Goal: Transaction & Acquisition: Purchase product/service

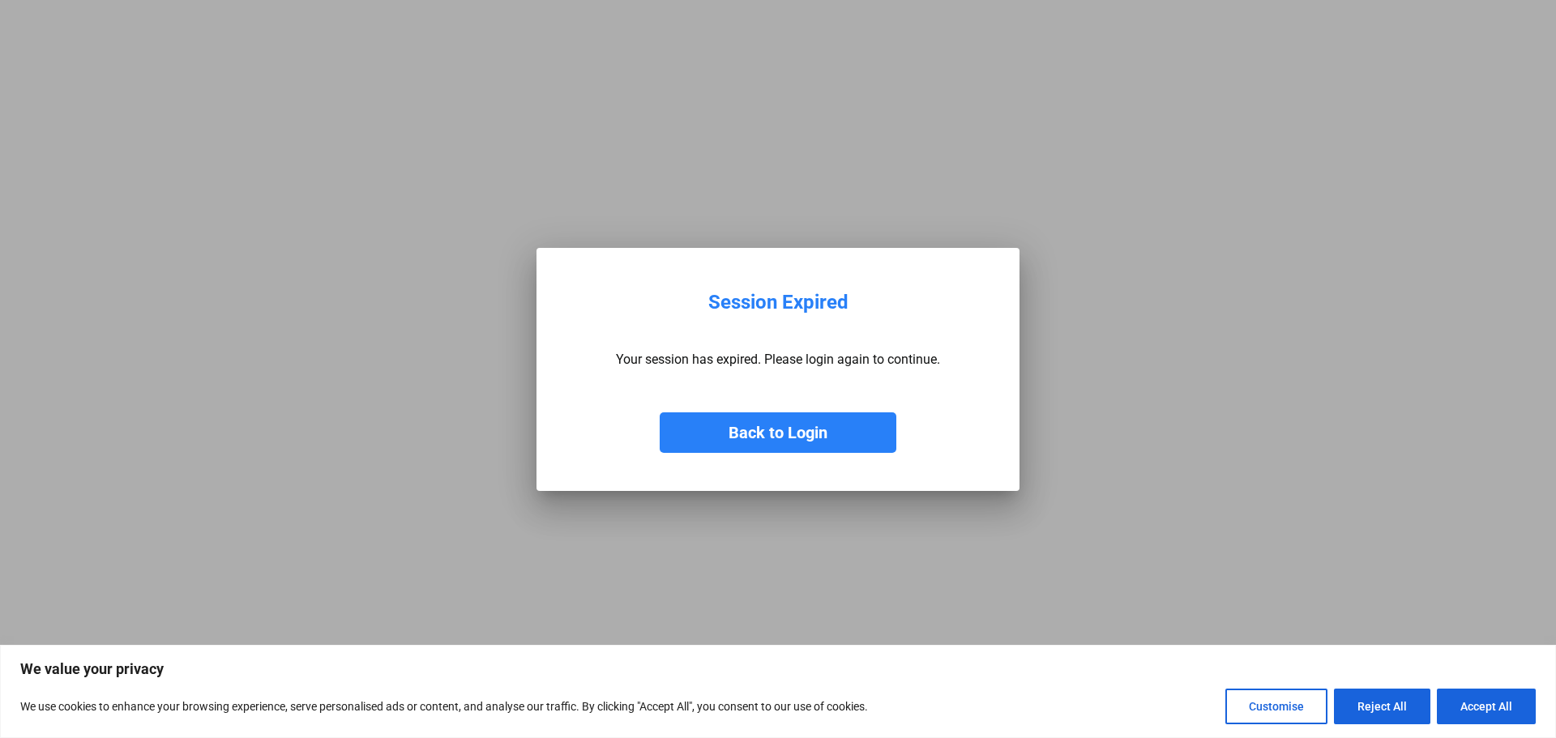
click at [759, 477] on mat-dialog-container "Session Expired Your session has expired. Please login again to continue. Back …" at bounding box center [778, 369] width 483 height 243
click at [758, 430] on button "Back to Login" at bounding box center [778, 433] width 237 height 41
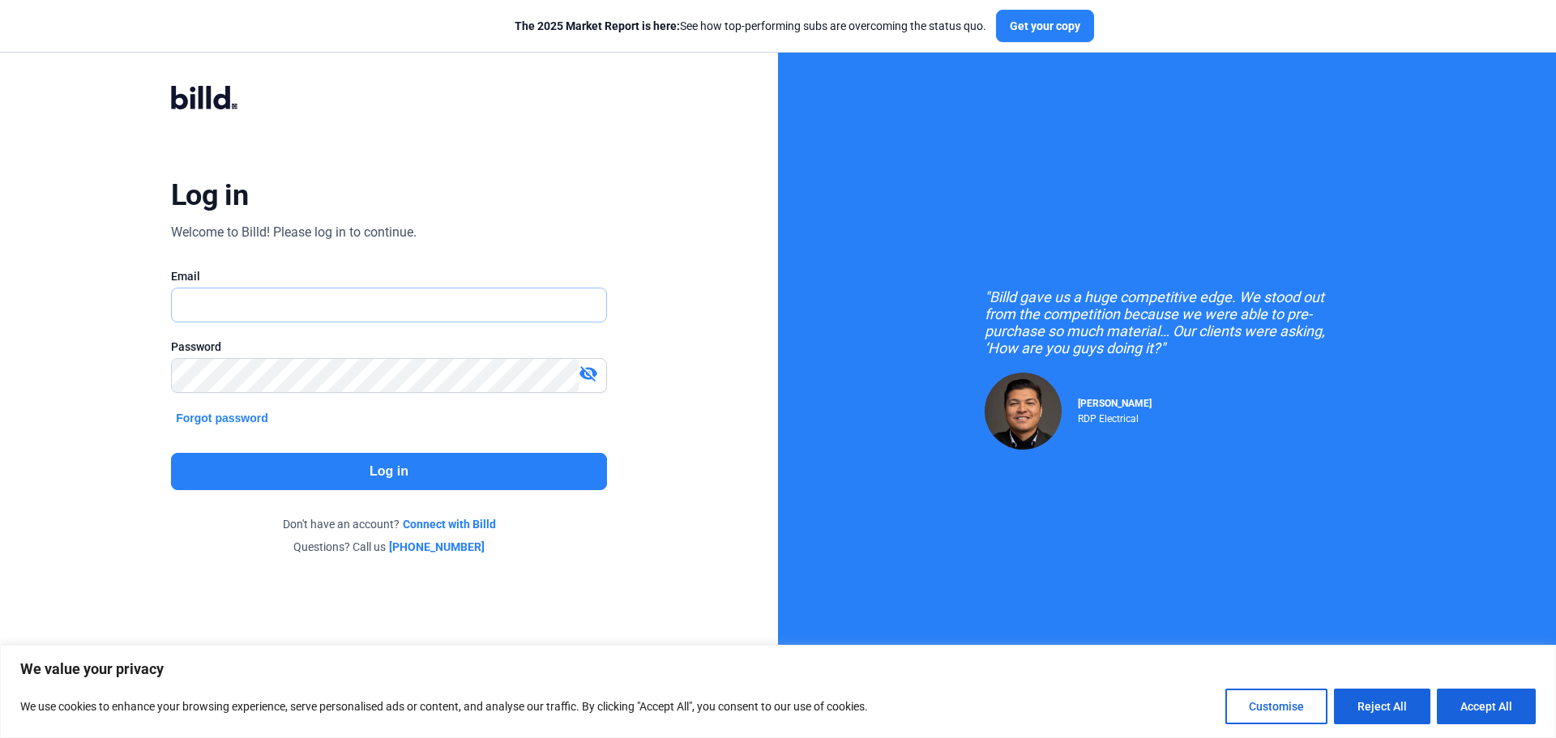
click at [351, 302] on input "text" at bounding box center [389, 305] width 434 height 33
type input "[PERSON_NAME][EMAIL_ADDRESS][DOMAIN_NAME]"
click at [299, 484] on button "Log in" at bounding box center [389, 471] width 436 height 37
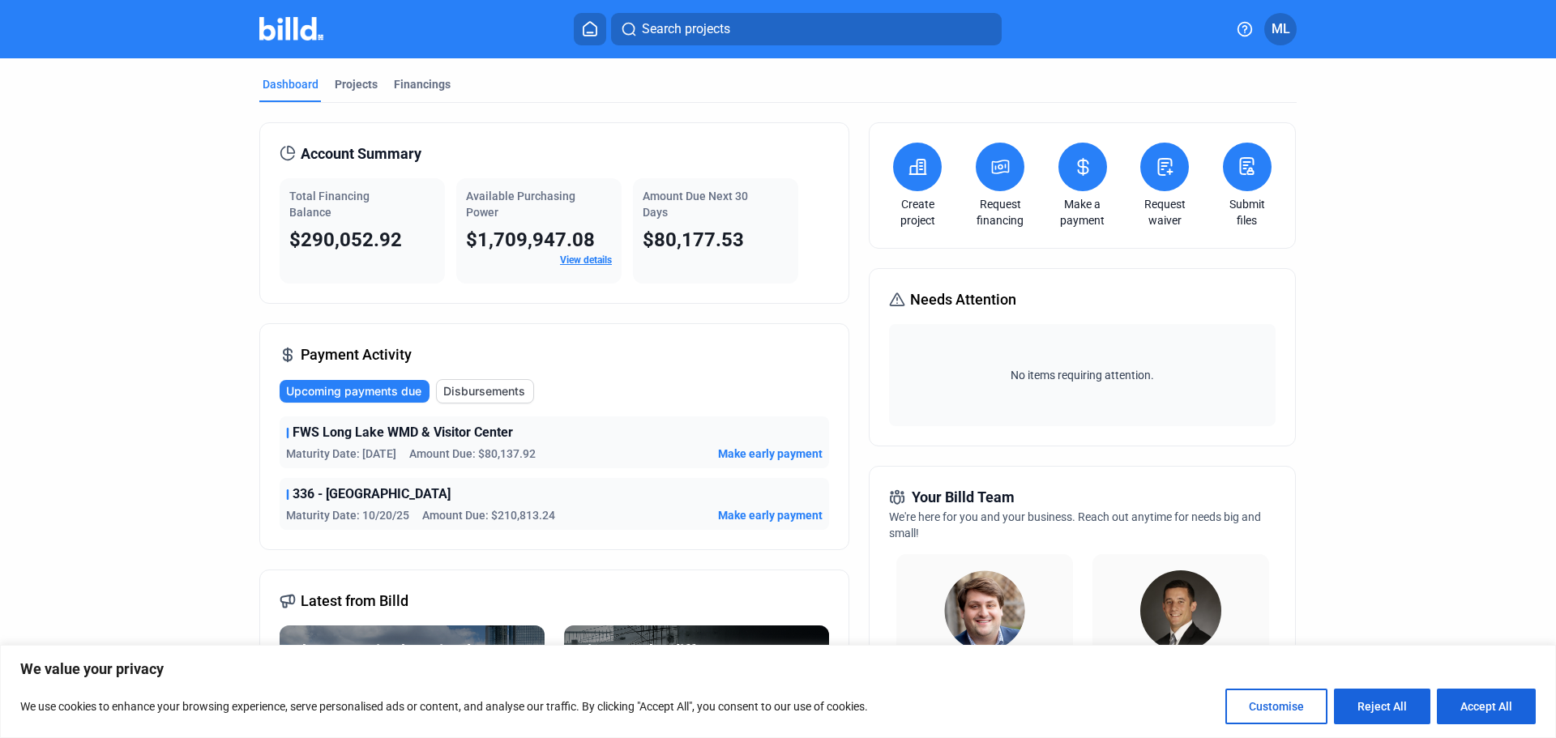
click at [753, 454] on span "Make early payment" at bounding box center [770, 454] width 105 height 16
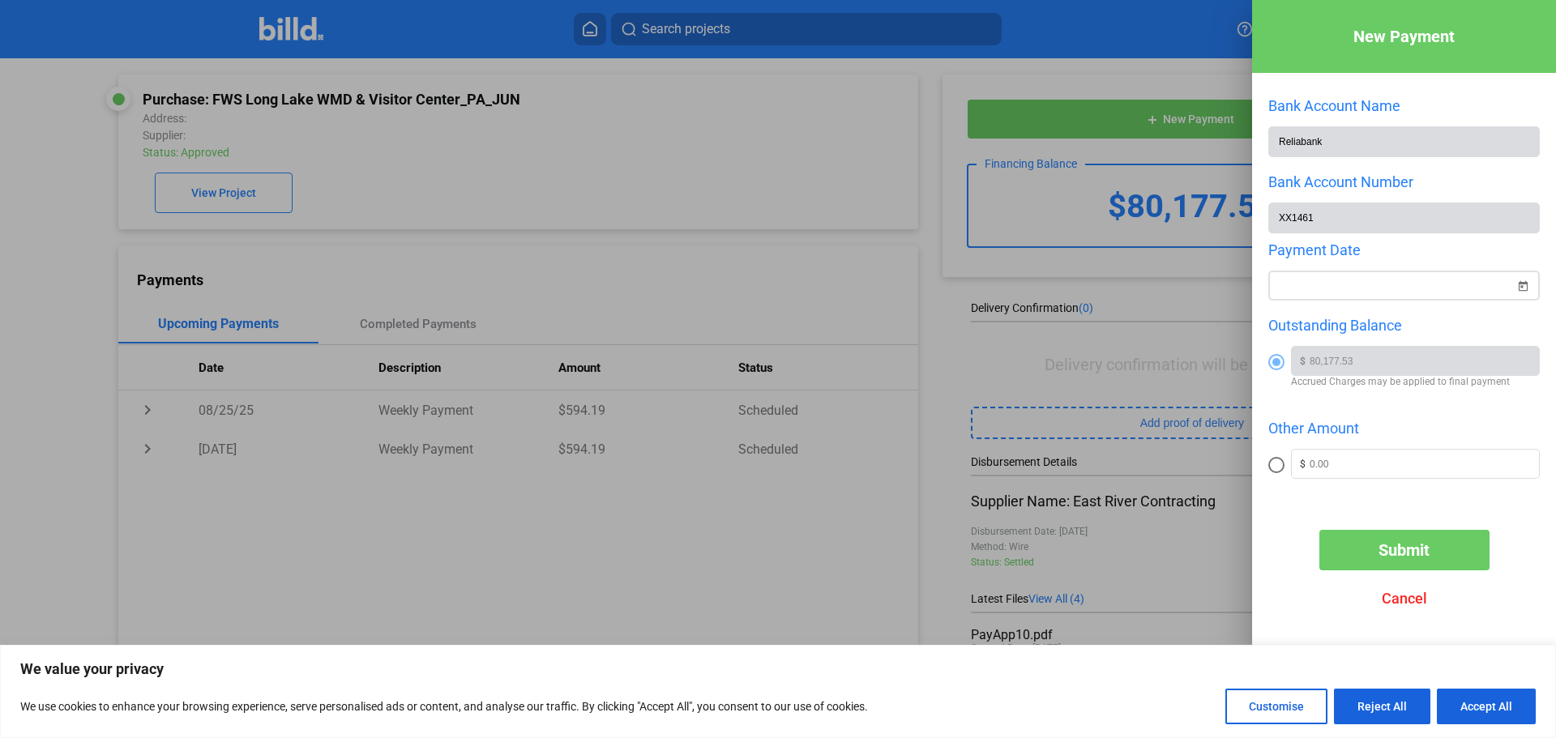
click at [1389, 298] on div at bounding box center [1396, 286] width 237 height 29
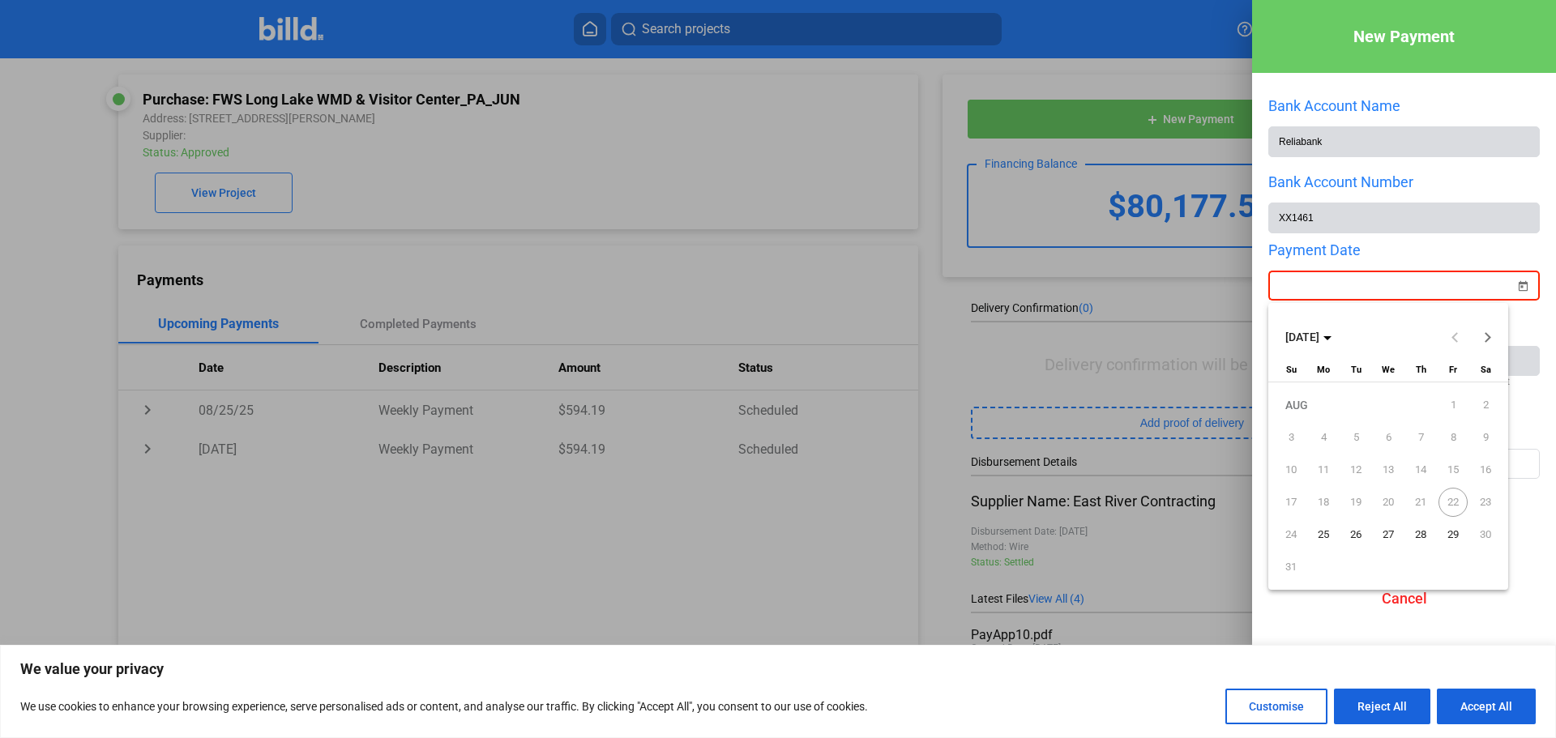
click at [1330, 536] on span "25" at bounding box center [1323, 534] width 29 height 29
type input "[DATE]"
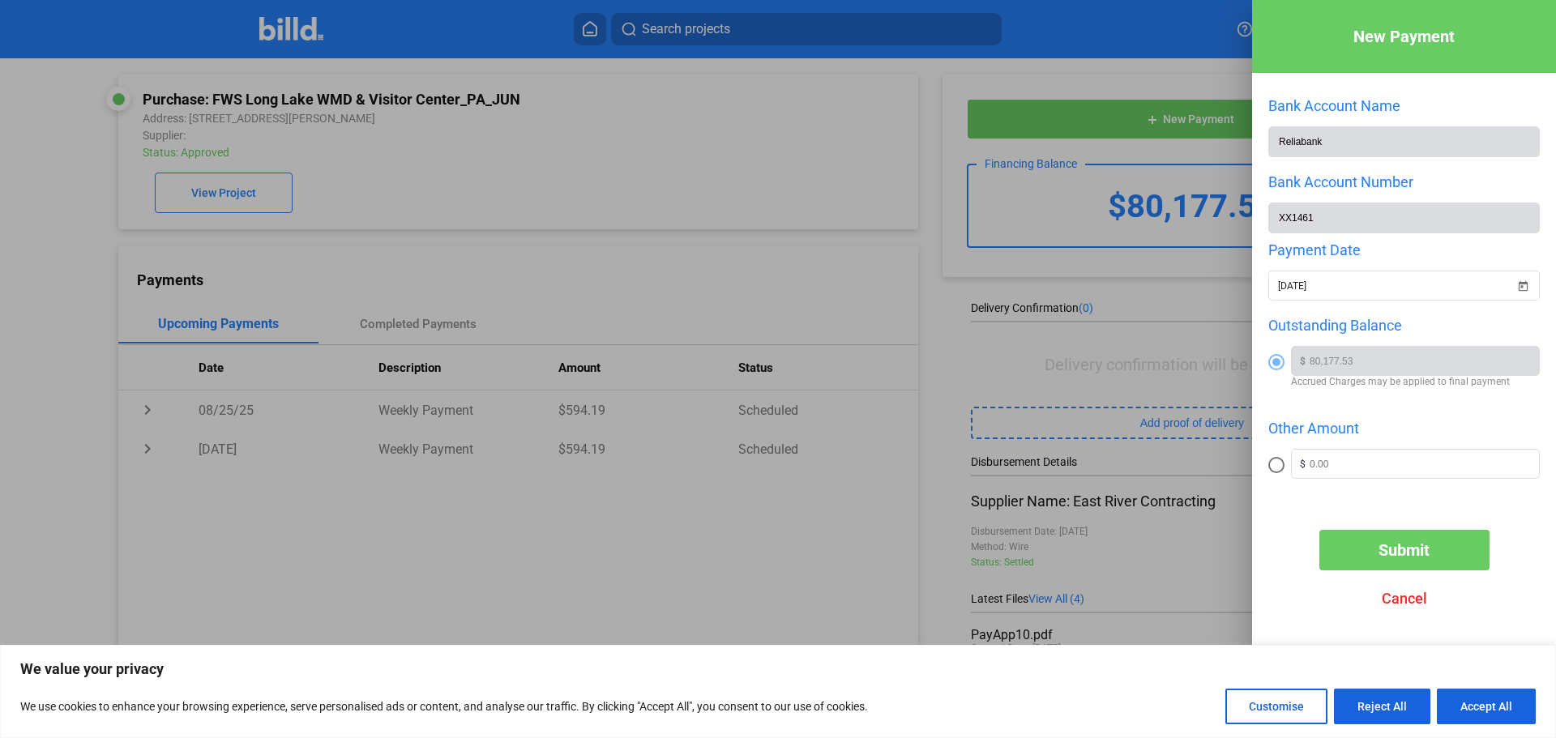
click at [1391, 417] on mat-radio-group "Outstanding Balance $ 80,177.53 Accrued Charges may be applied to final payment…" at bounding box center [1404, 407] width 272 height 181
click at [1433, 552] on button "Submit" at bounding box center [1404, 550] width 170 height 41
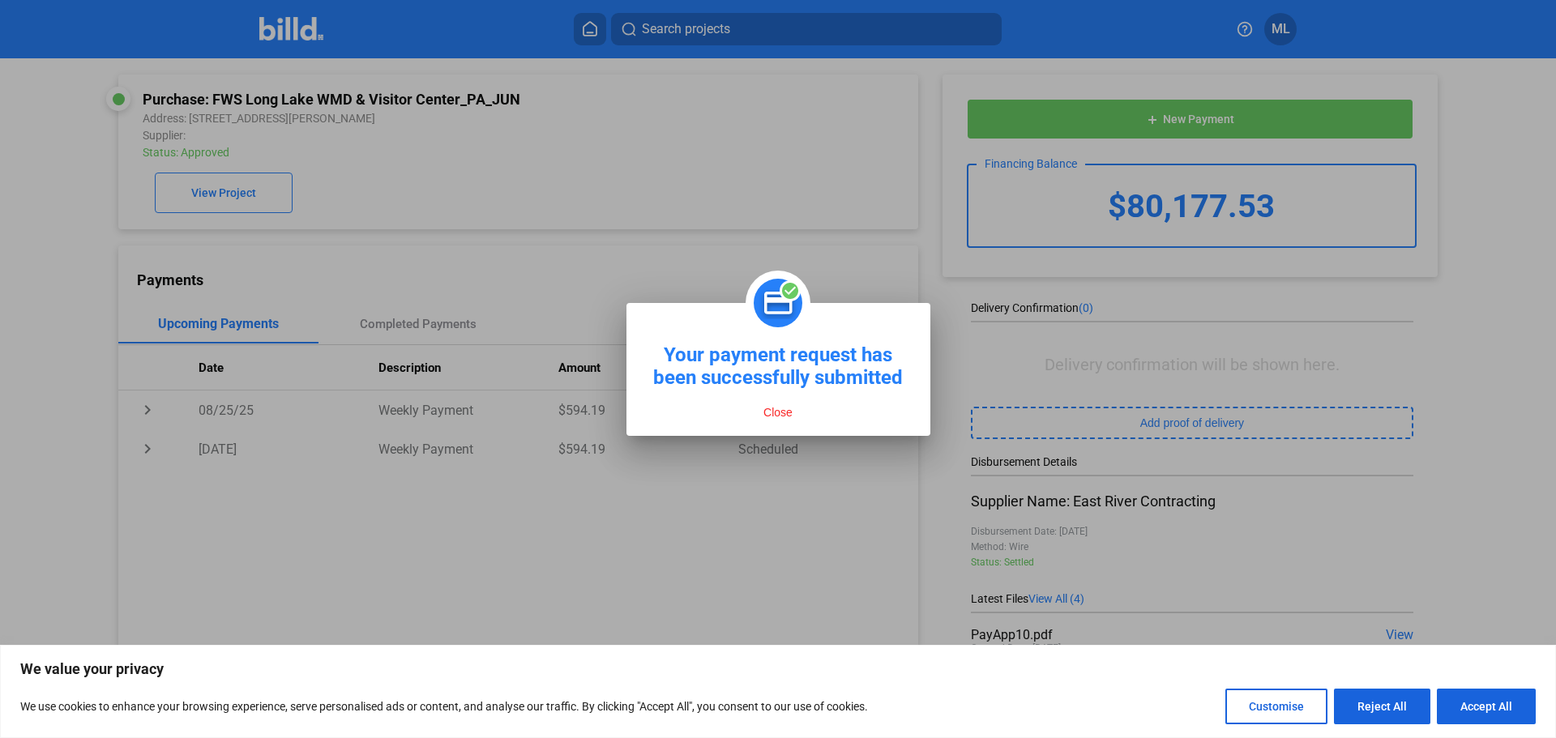
click at [780, 413] on button "Close" at bounding box center [778, 412] width 39 height 15
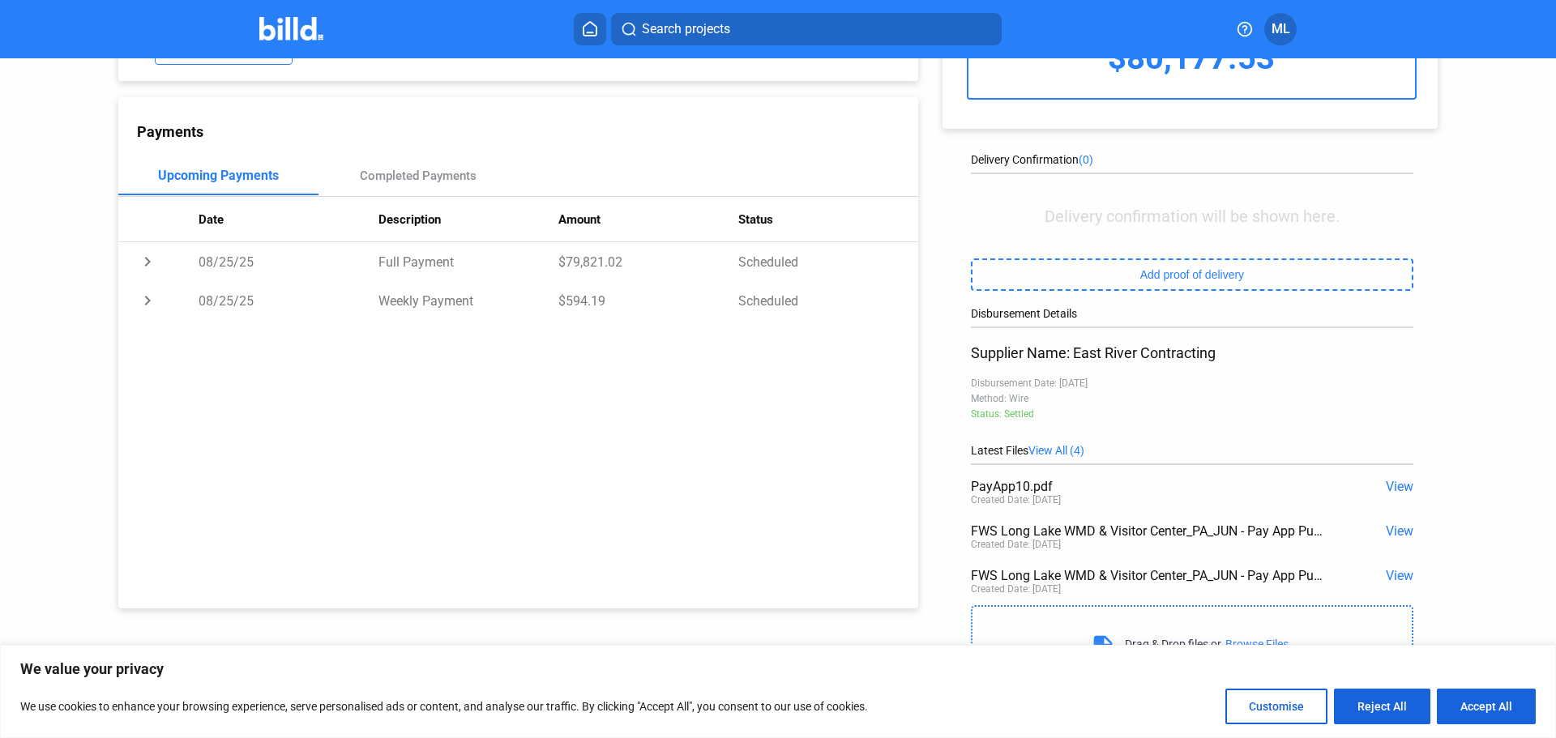
scroll to position [152, 0]
click at [1492, 710] on button "Accept All" at bounding box center [1486, 707] width 99 height 36
checkbox input "true"
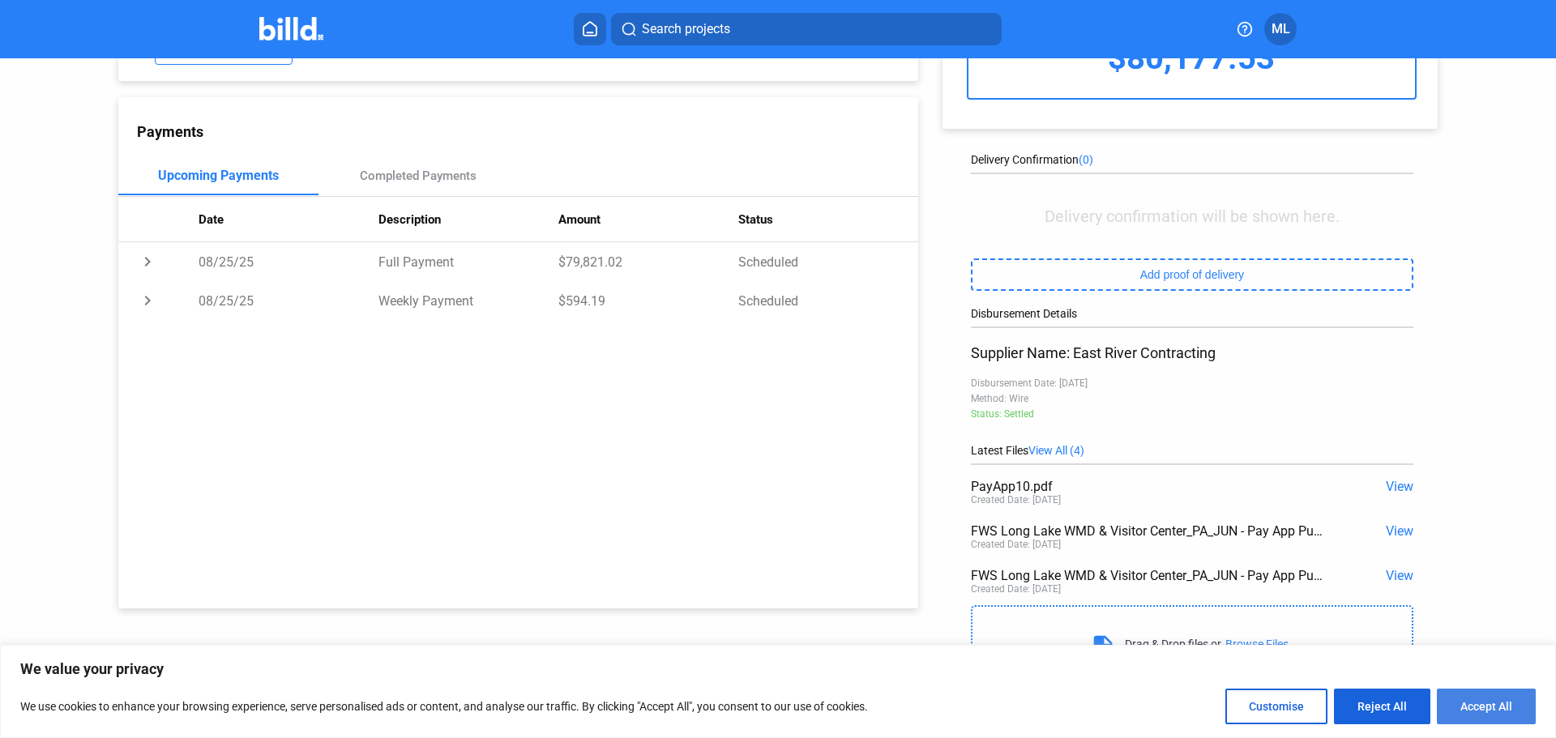
checkbox input "true"
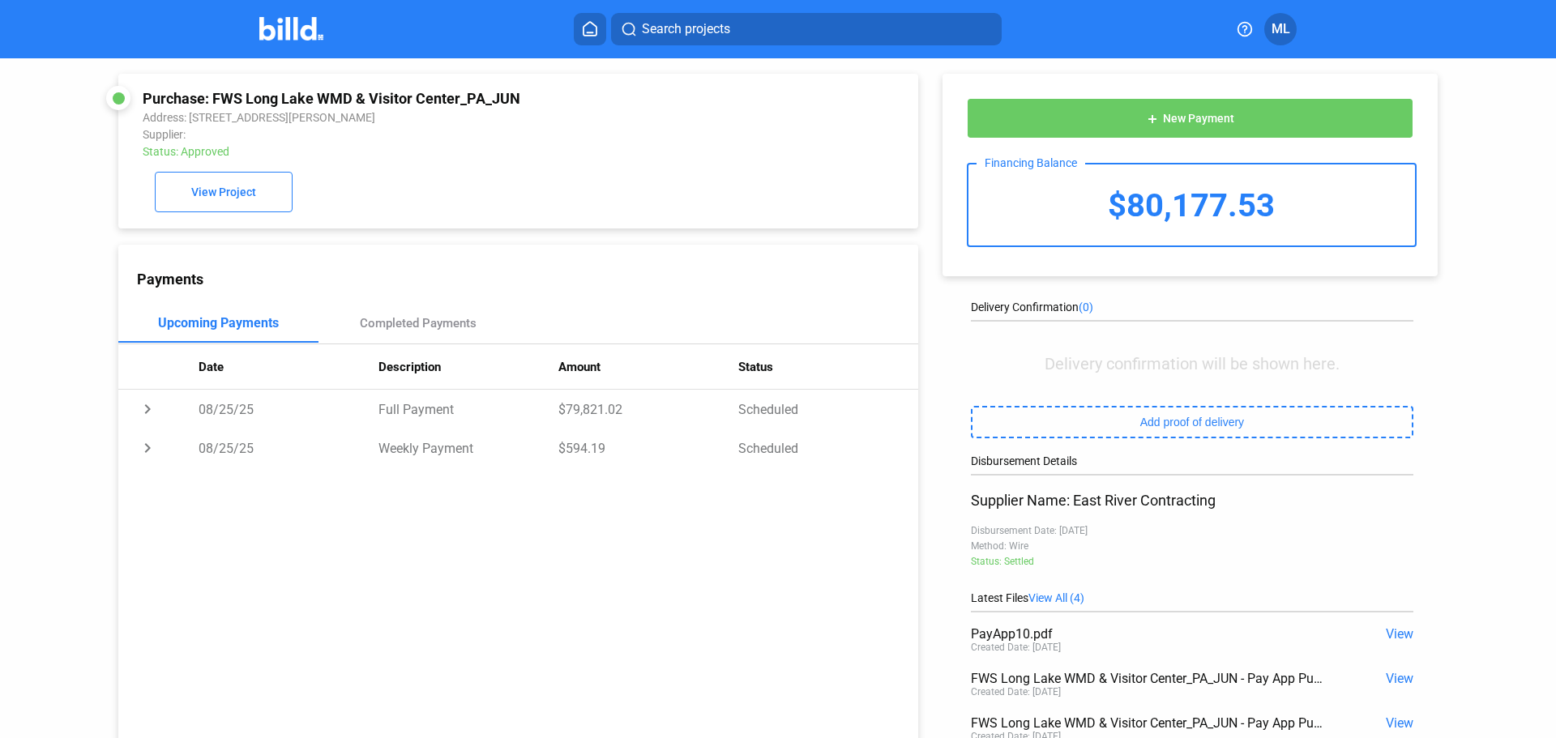
scroll to position [0, 0]
click at [599, 32] on home-icon at bounding box center [589, 28] width 19 height 15
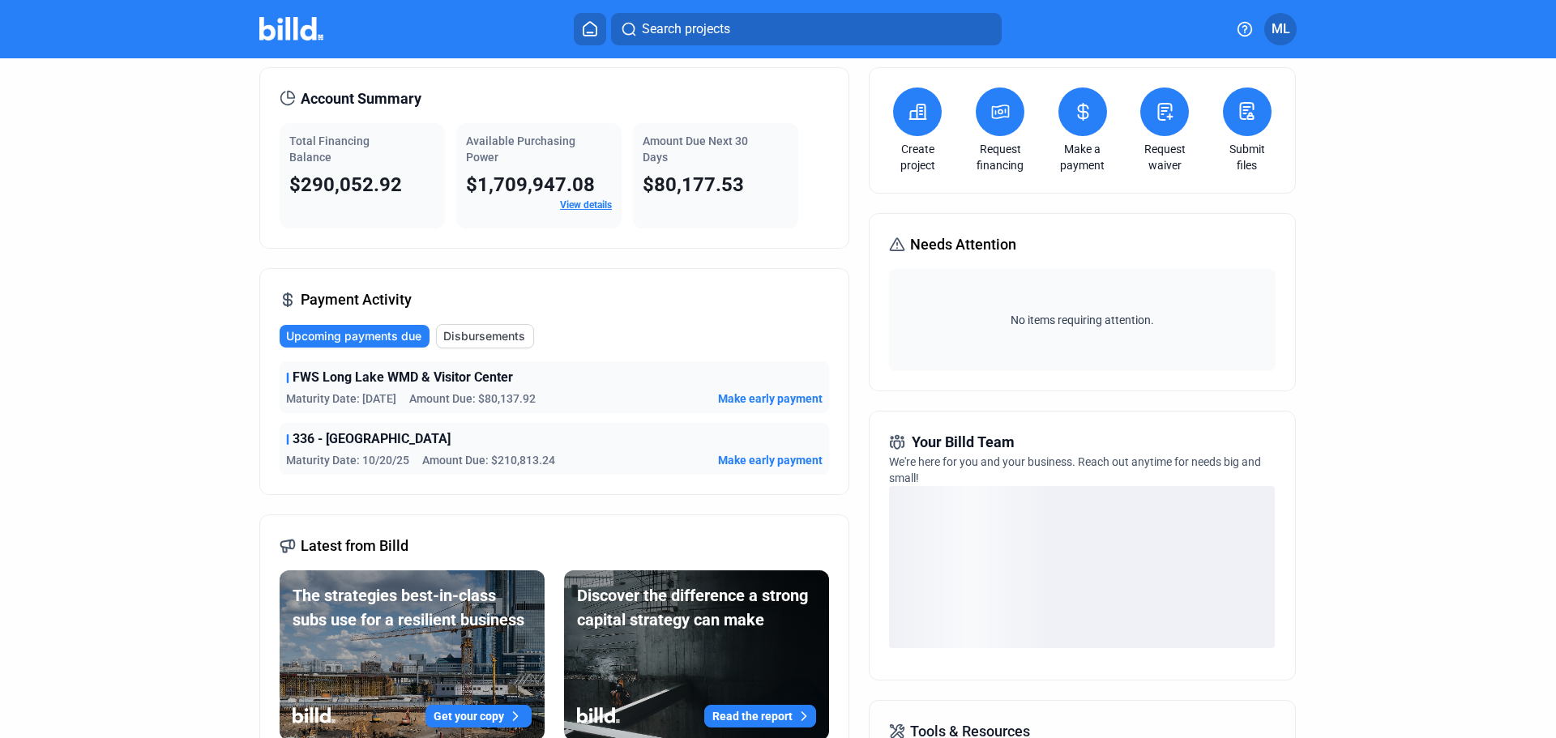
scroll to position [81, 0]
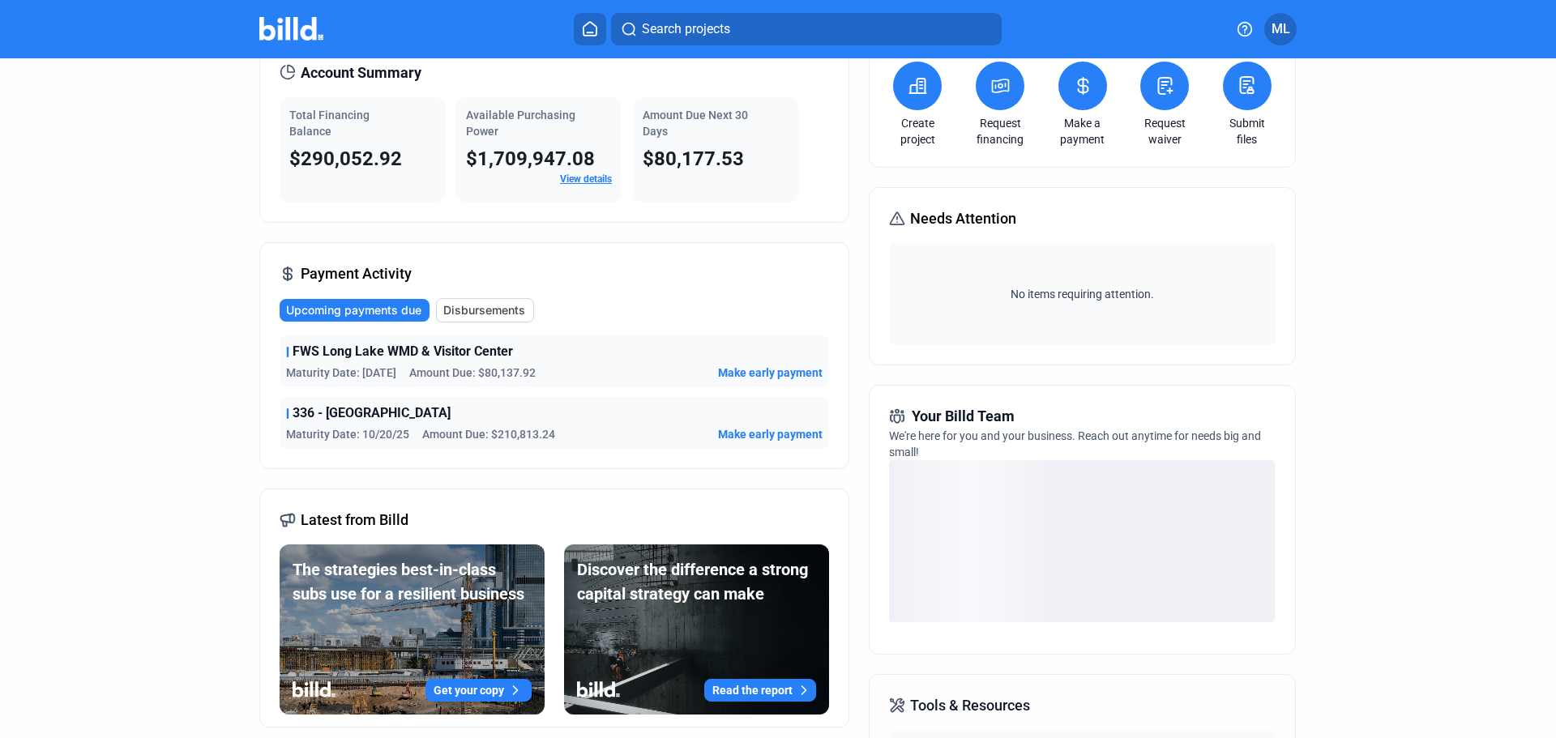
click at [767, 438] on span "Make early payment" at bounding box center [770, 434] width 105 height 16
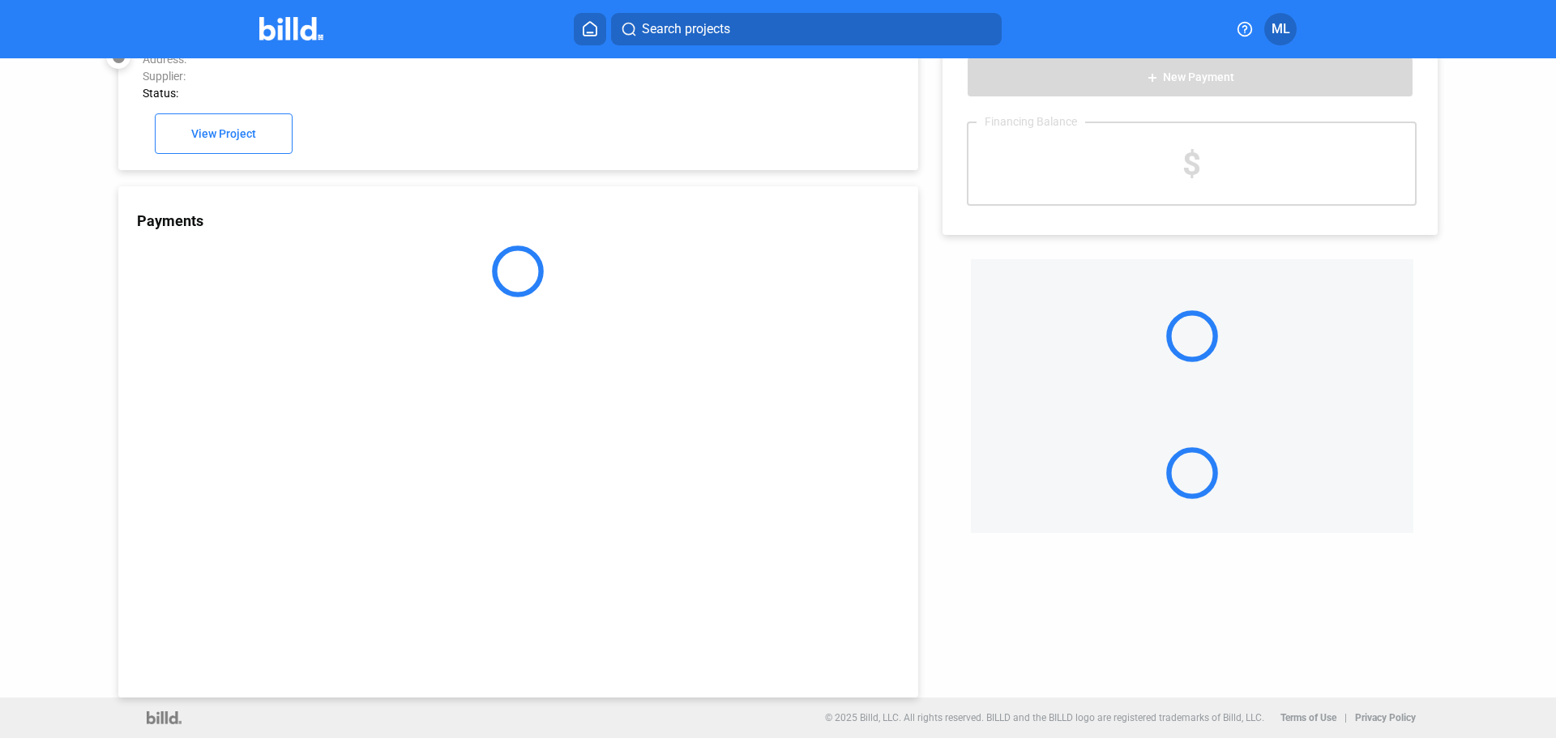
scroll to position [45, 0]
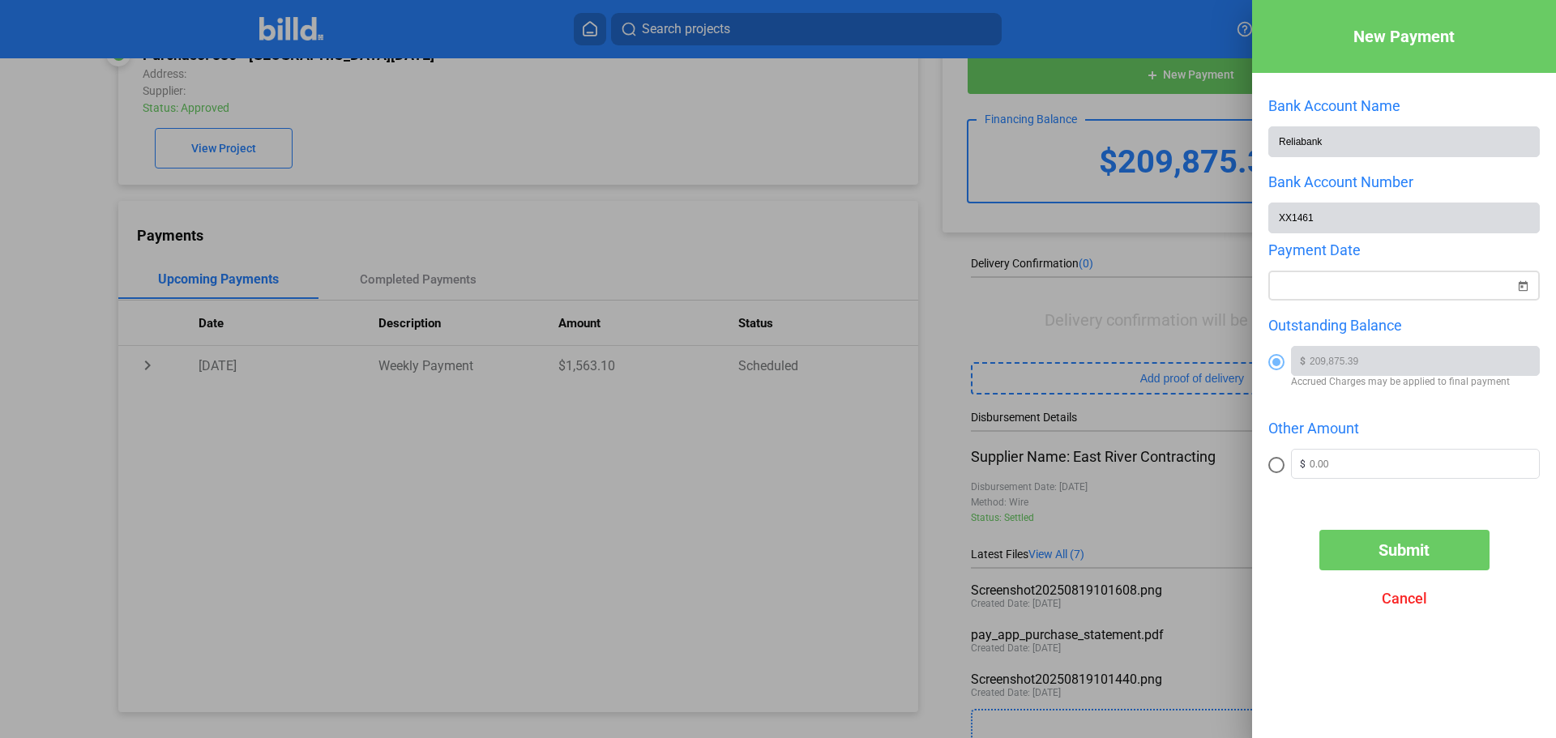
click at [1403, 276] on div at bounding box center [1396, 286] width 237 height 29
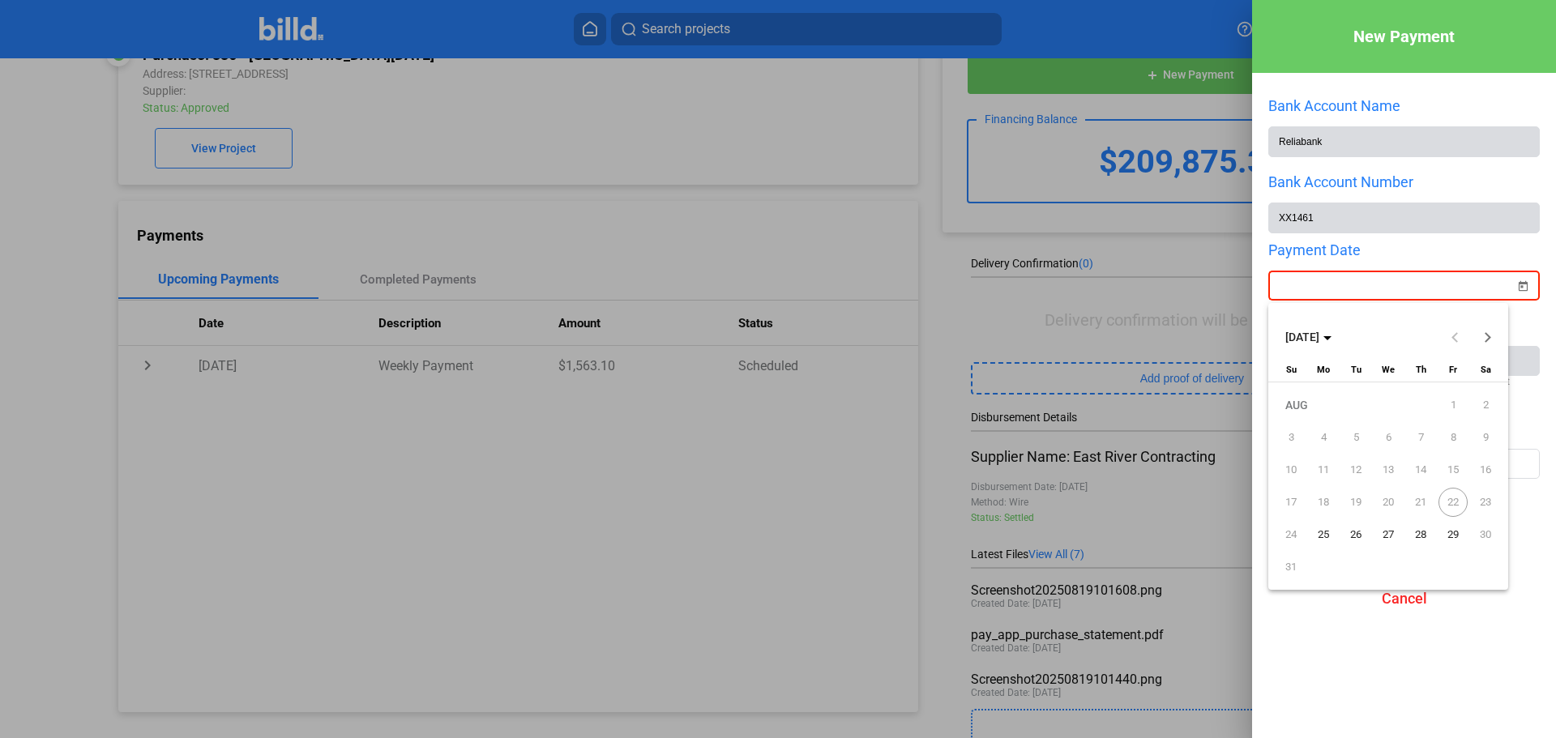
click at [1326, 532] on span "25" at bounding box center [1323, 534] width 29 height 29
type input "[DATE]"
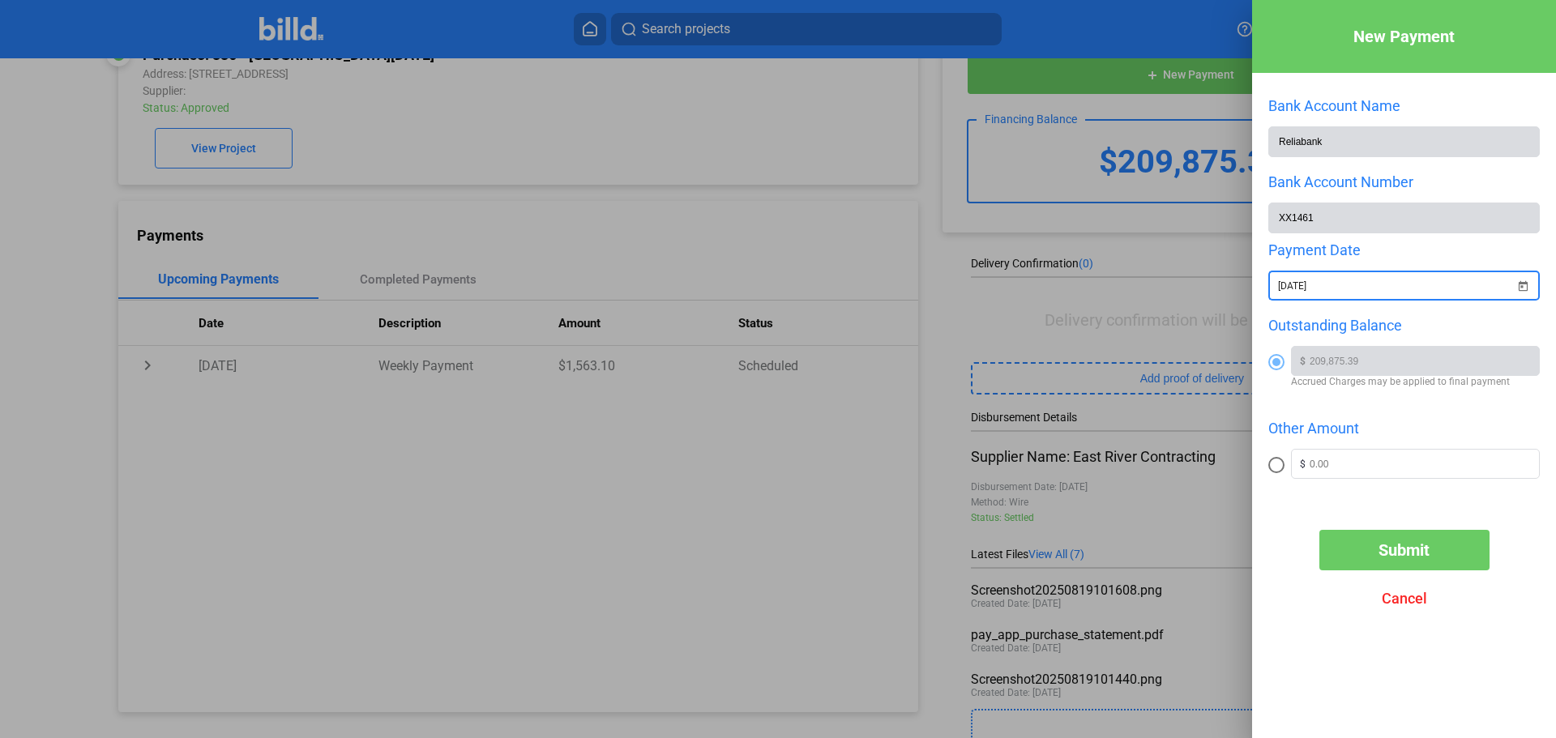
click at [1409, 565] on button "Submit" at bounding box center [1404, 550] width 170 height 41
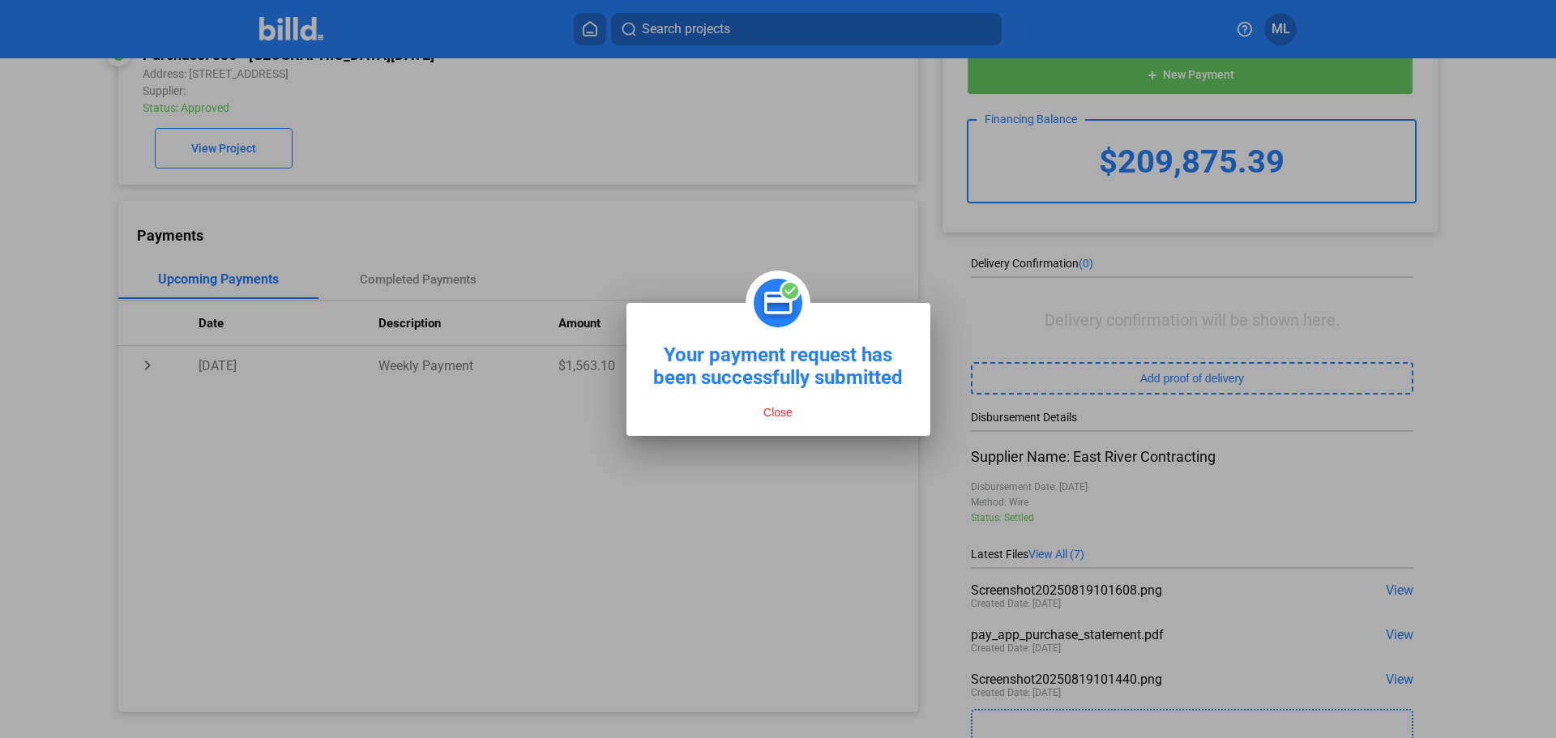
click at [781, 408] on button "Close" at bounding box center [778, 412] width 39 height 15
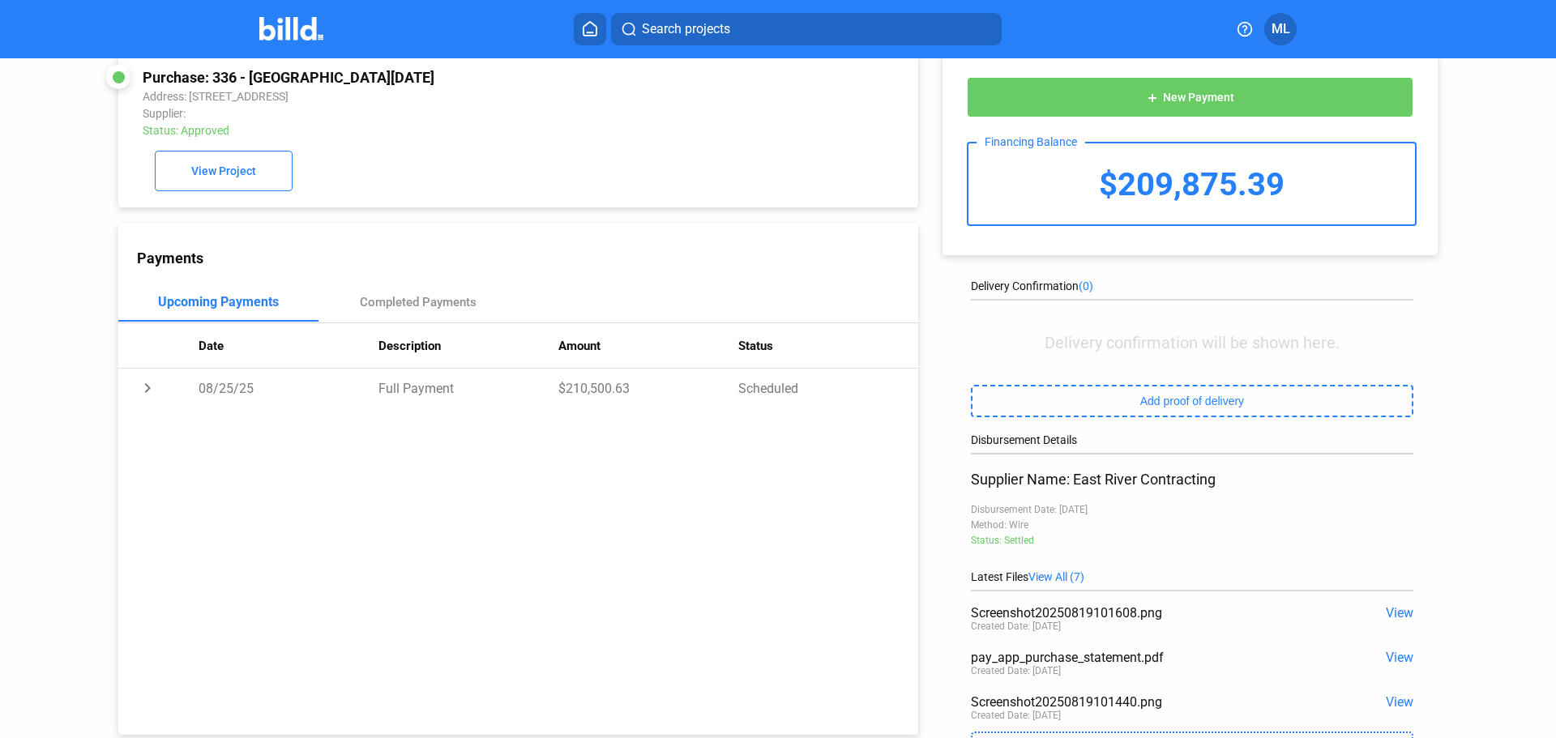
scroll to position [0, 0]
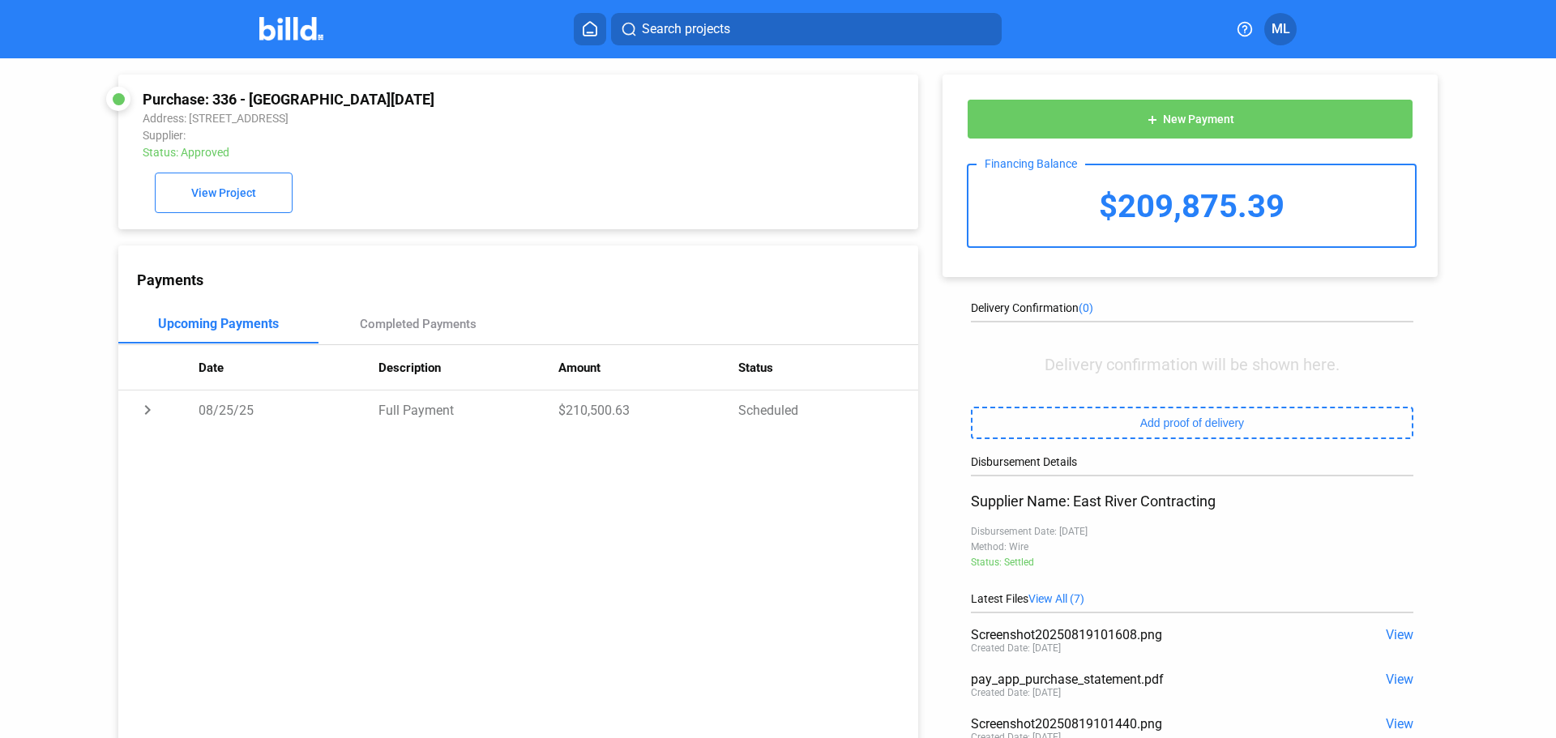
click at [592, 21] on icon at bounding box center [590, 28] width 16 height 15
